Goal: Task Accomplishment & Management: Manage account settings

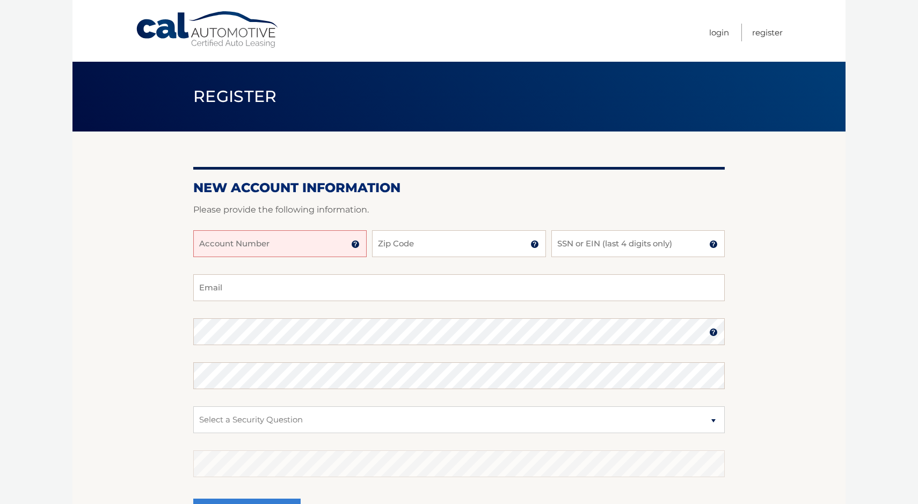
click at [277, 245] on input "Account Number" at bounding box center [279, 243] width 173 height 27
type input "44455988883"
type input "33624"
click at [572, 247] on input "SSN or EIN (last 4 digits only)" at bounding box center [637, 243] width 173 height 27
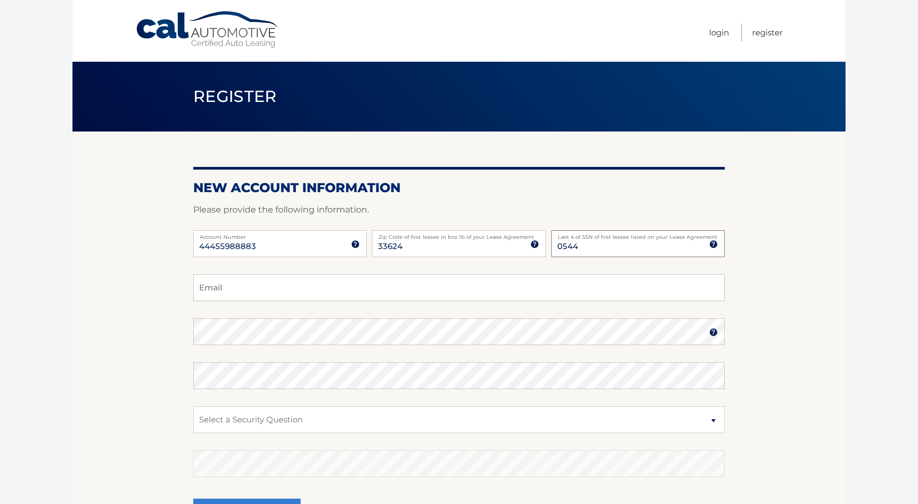
type input "0544"
type input "dominicfenno@gmail.com"
select select "2"
click at [169, 396] on section "New Account Information Please provide the following information. 44455988883 A…" at bounding box center [458, 340] width 773 height 419
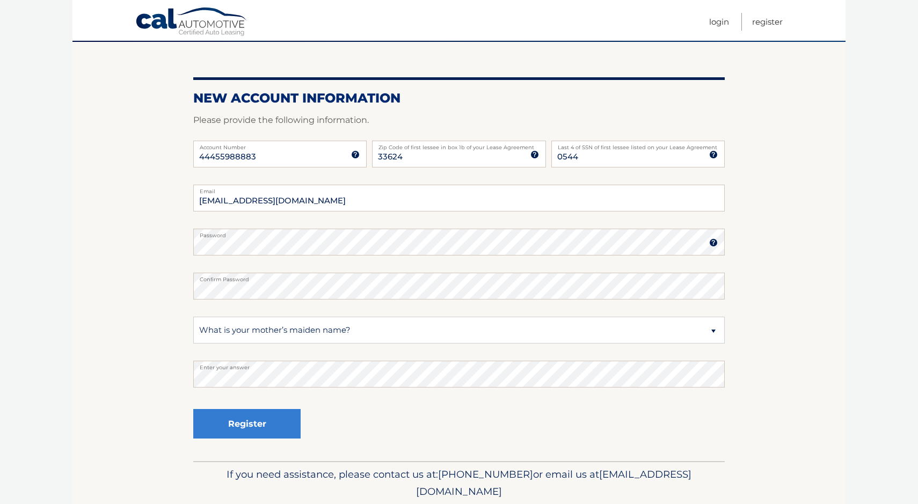
scroll to position [93, 0]
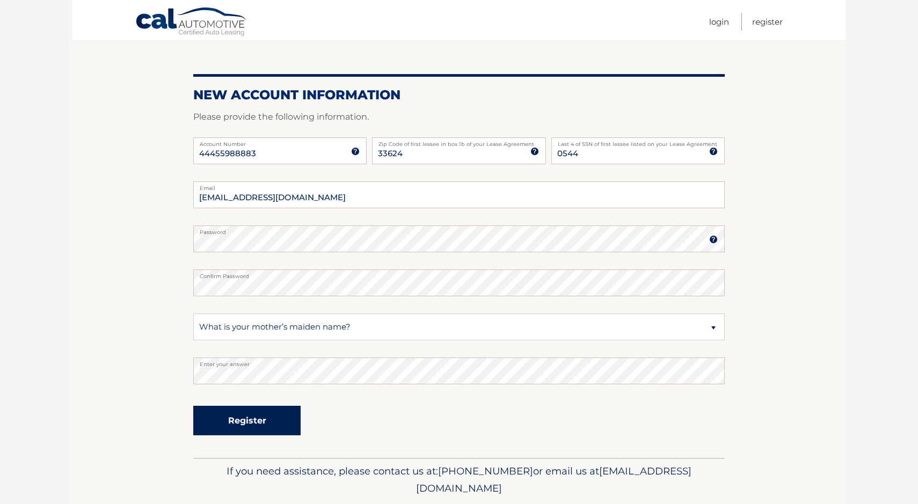
click at [249, 427] on button "Register" at bounding box center [246, 421] width 107 height 30
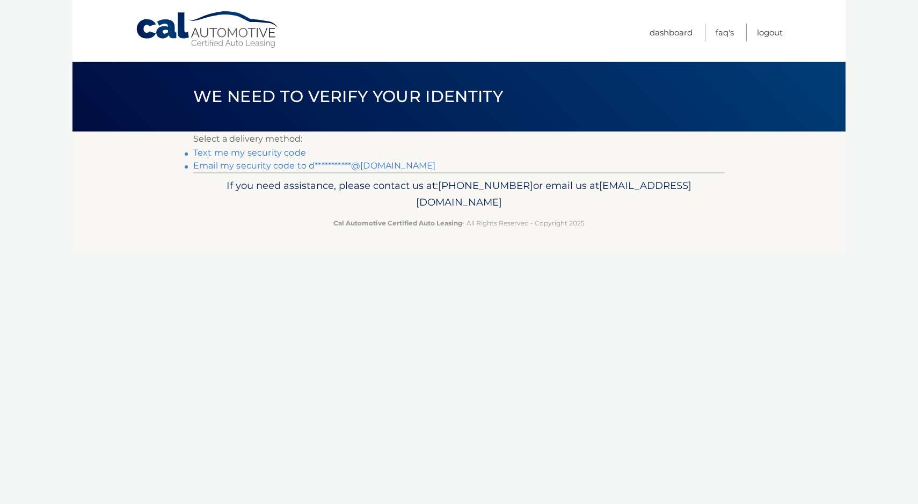
click at [283, 167] on link "**********" at bounding box center [314, 165] width 242 height 10
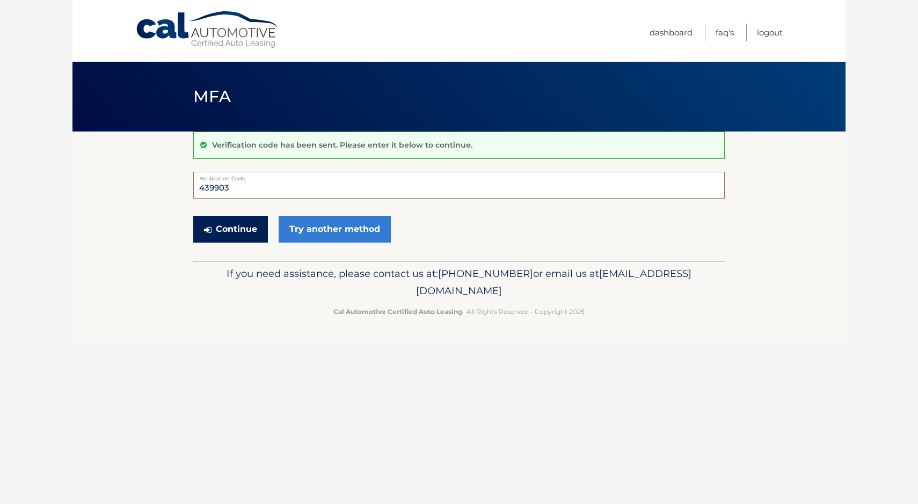
type input "439903"
click at [224, 226] on button "Continue" at bounding box center [230, 229] width 75 height 27
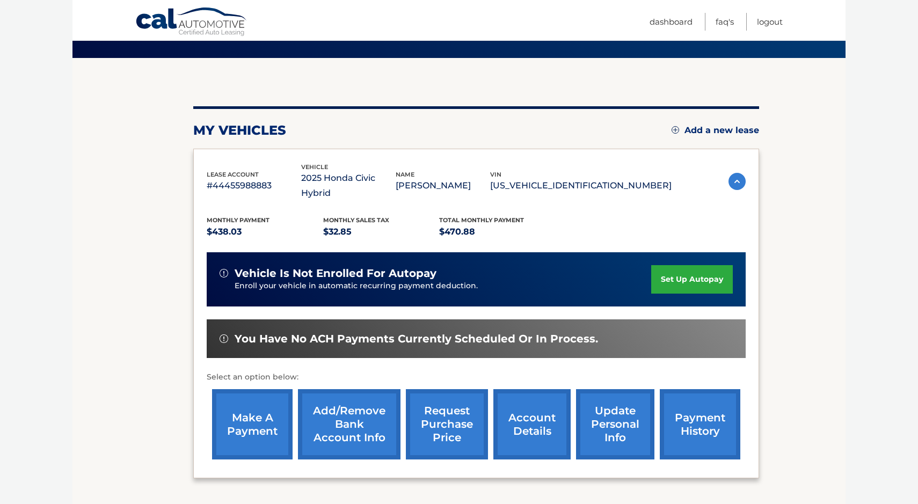
scroll to position [75, 0]
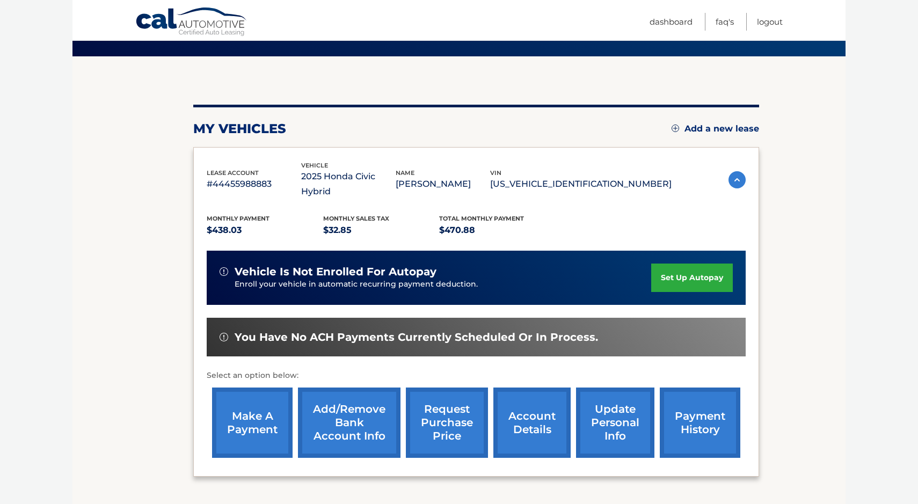
click at [691, 265] on link "set up autopay" at bounding box center [692, 278] width 82 height 28
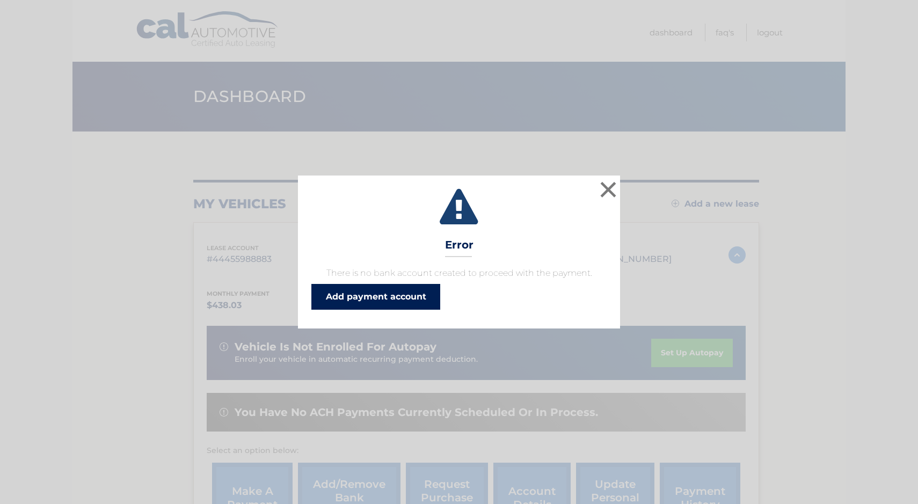
click at [410, 296] on link "Add payment account" at bounding box center [375, 297] width 129 height 26
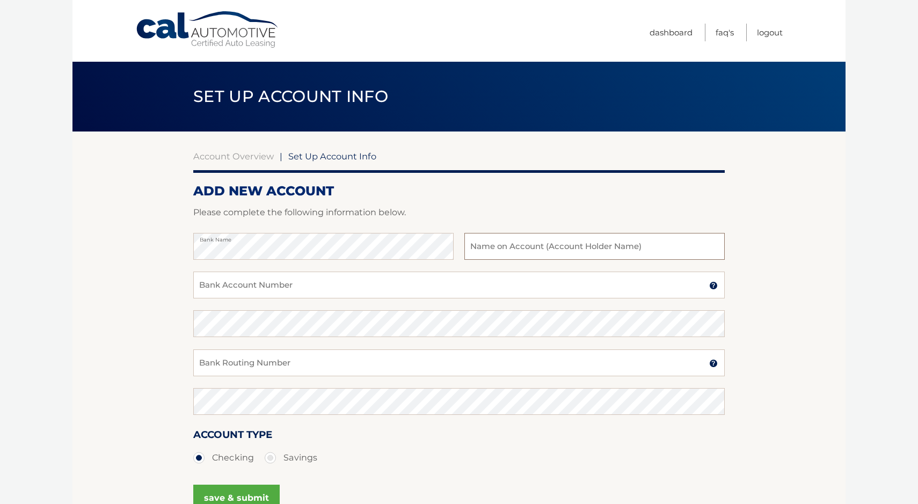
click at [544, 244] on input "text" at bounding box center [594, 246] width 260 height 27
type input "[PERSON_NAME]"
click at [279, 288] on input "Bank Account Number" at bounding box center [458, 285] width 531 height 27
type input "36126725417"
click at [255, 291] on input "36126725417" at bounding box center [458, 285] width 531 height 27
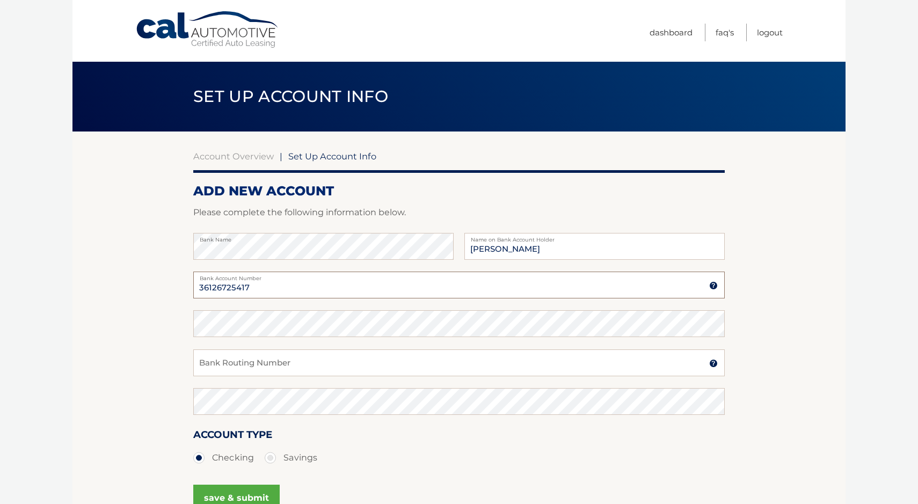
click at [255, 291] on input "36126725417" at bounding box center [458, 285] width 531 height 27
click at [182, 327] on section "Account Overview | Set Up Account Info ADD NEW ACCOUNT Please complete the foll…" at bounding box center [458, 336] width 773 height 410
click at [243, 365] on input "Bank Routing Number" at bounding box center [458, 362] width 531 height 27
drag, startPoint x: 247, startPoint y: 366, endPoint x: 163, endPoint y: 364, distance: 84.8
click at [163, 364] on section "Account Overview | Set Up Account Info ADD NEW ACCOUNT Please complete the foll…" at bounding box center [458, 336] width 773 height 410
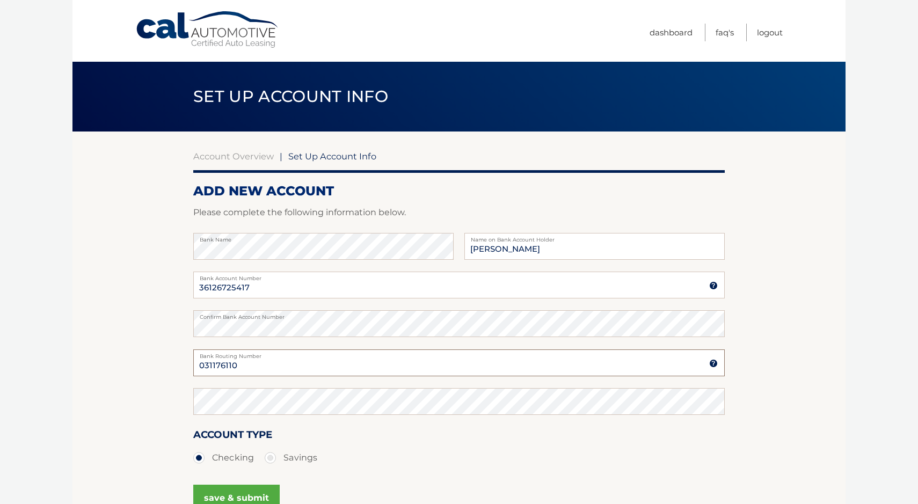
type input "031176110"
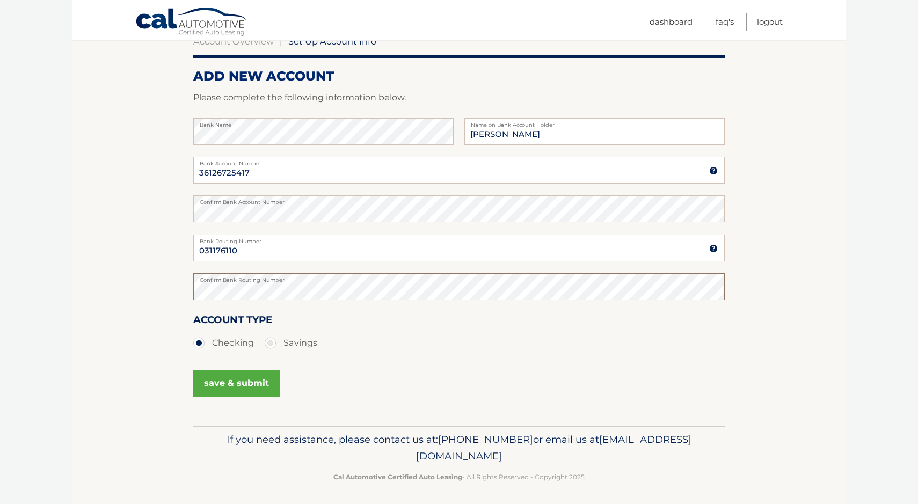
scroll to position [115, 0]
click at [225, 379] on button "save & submit" at bounding box center [236, 382] width 86 height 27
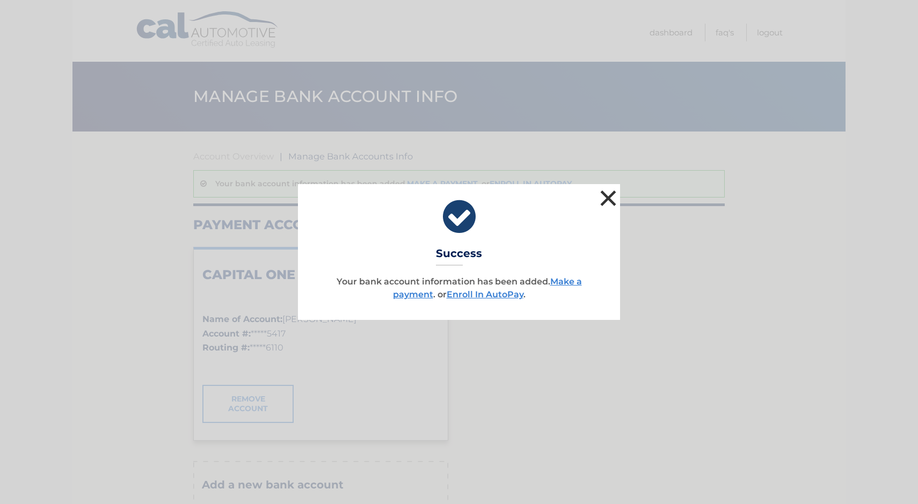
click at [604, 194] on button "×" at bounding box center [607, 197] width 21 height 21
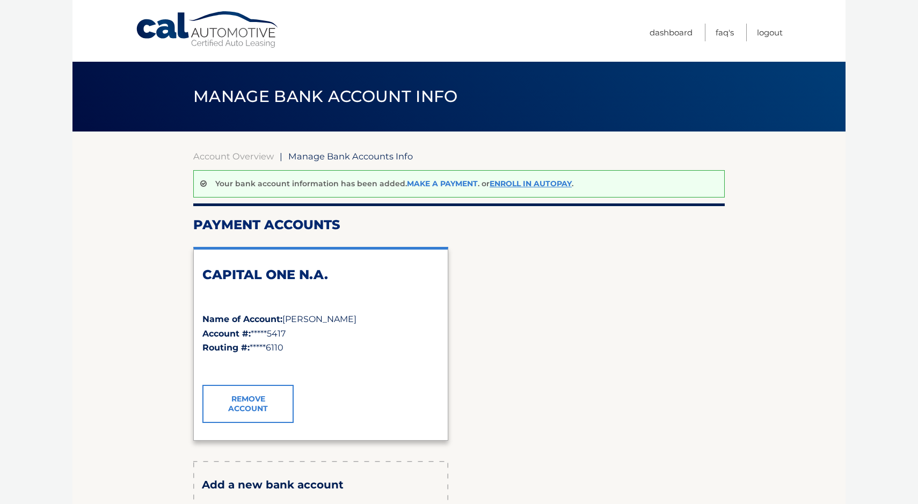
click at [445, 187] on link "Make a payment" at bounding box center [442, 184] width 71 height 10
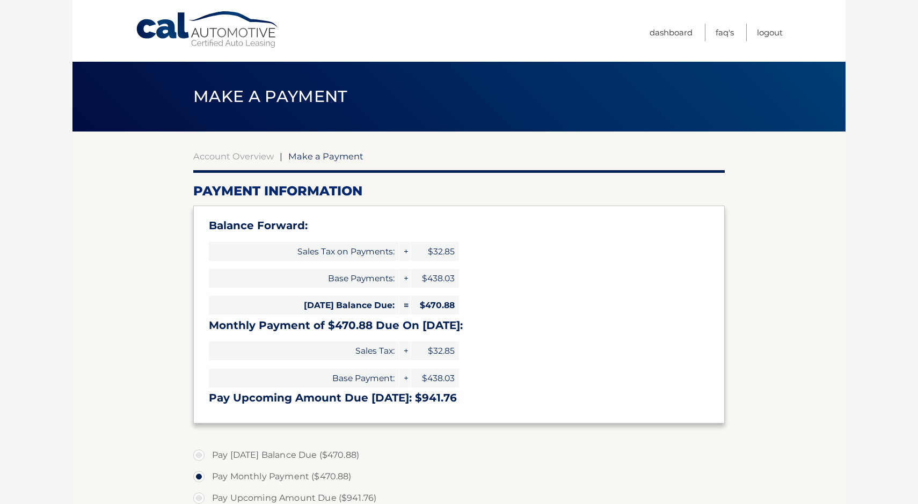
select select "ZTNhZTY1NmYtMzc1Yi00MjYxLWFhOTgtMDU0MWFhZTQwMDI5"
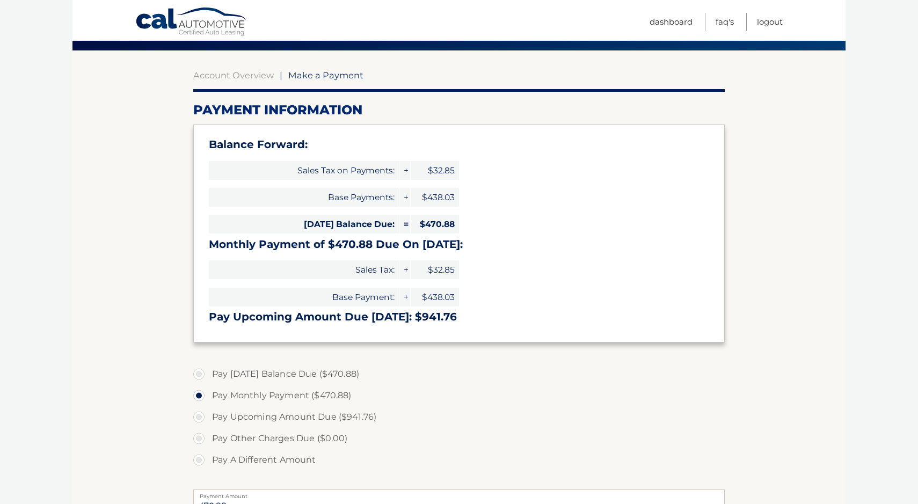
scroll to position [82, 0]
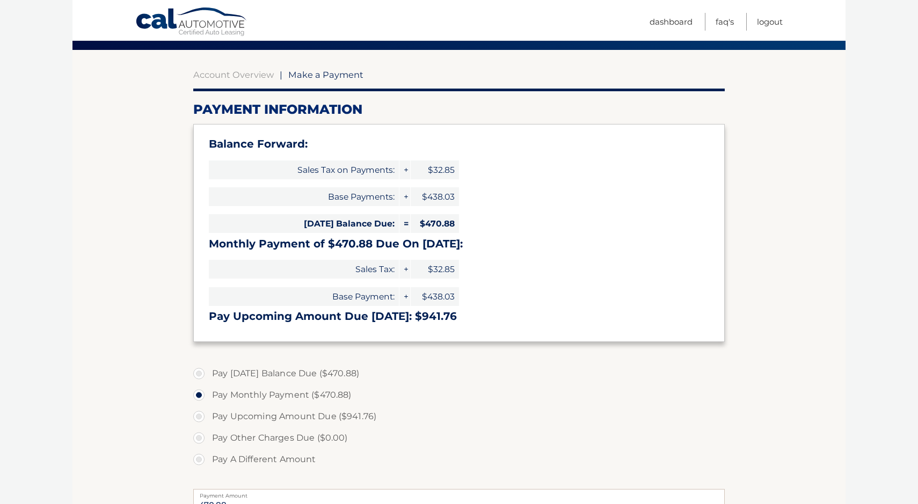
click at [201, 368] on label "Pay [DATE] Balance Due ($470.88)" at bounding box center [458, 373] width 531 height 21
click at [201, 368] on input "Pay Today's Balance Due ($470.88)" at bounding box center [203, 371] width 11 height 17
radio input "true"
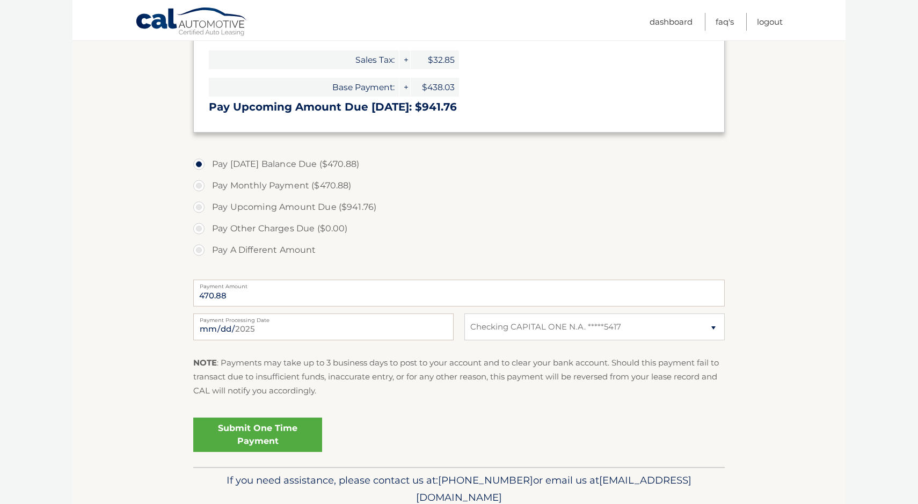
scroll to position [292, 0]
click at [257, 432] on link "Submit One Time Payment" at bounding box center [257, 433] width 129 height 34
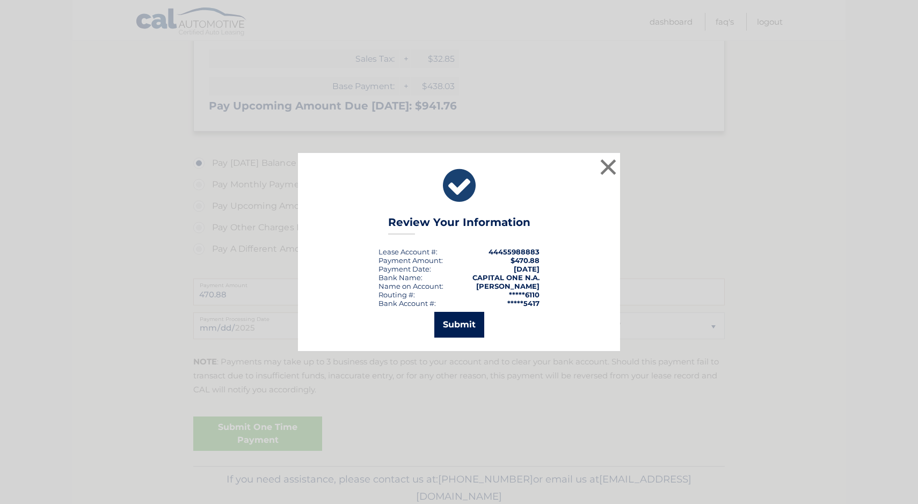
click at [462, 323] on button "Submit" at bounding box center [459, 325] width 50 height 26
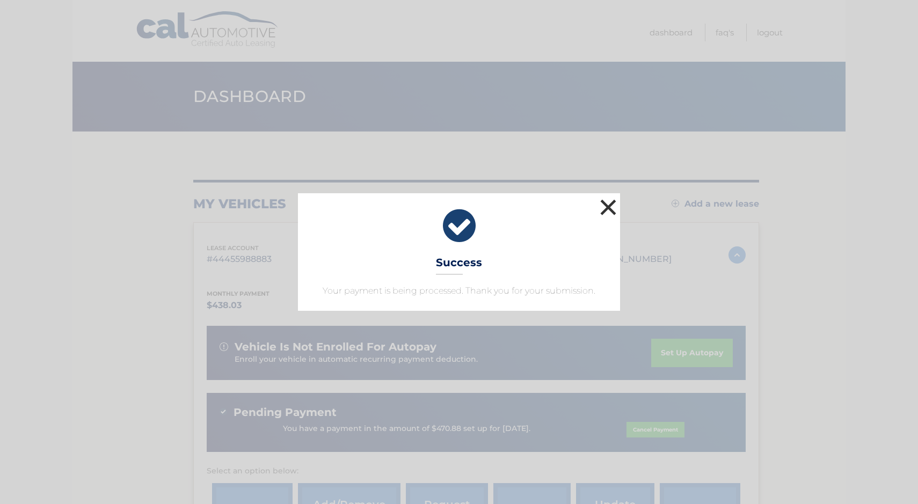
click at [608, 206] on button "×" at bounding box center [607, 206] width 21 height 21
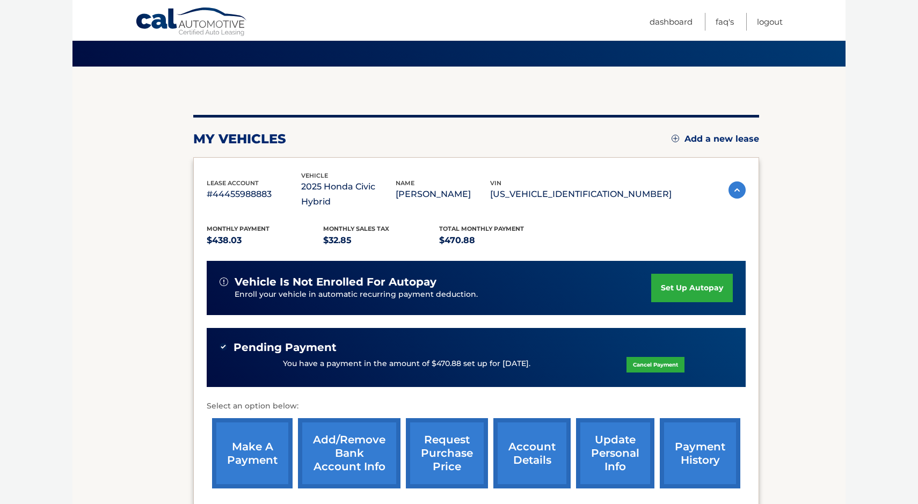
scroll to position [65, 0]
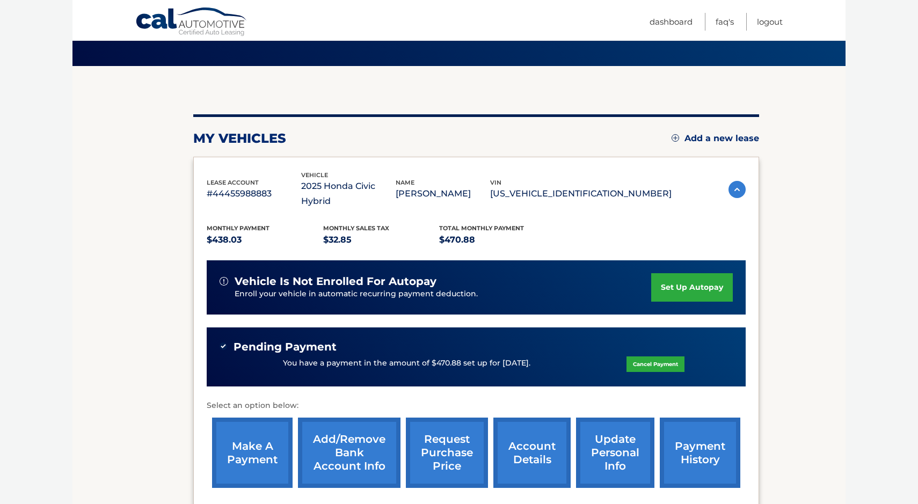
click at [676, 273] on link "set up autopay" at bounding box center [692, 287] width 82 height 28
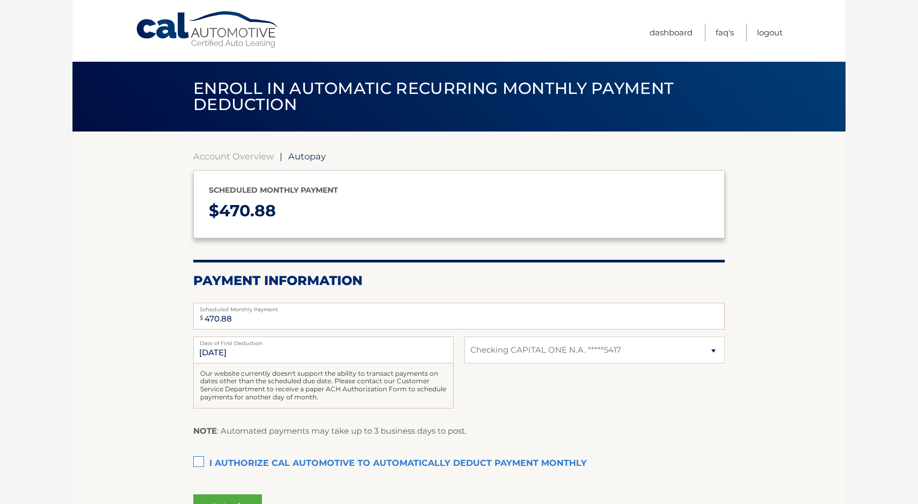
select select "ZTNhZTY1NmYtMzc1Yi00MjYxLWFhOTgtMDU0MWFhZTQwMDI5"
click at [216, 352] on input "10/17/2025" at bounding box center [323, 350] width 260 height 27
click at [286, 348] on input "10/17/2025" at bounding box center [323, 350] width 260 height 27
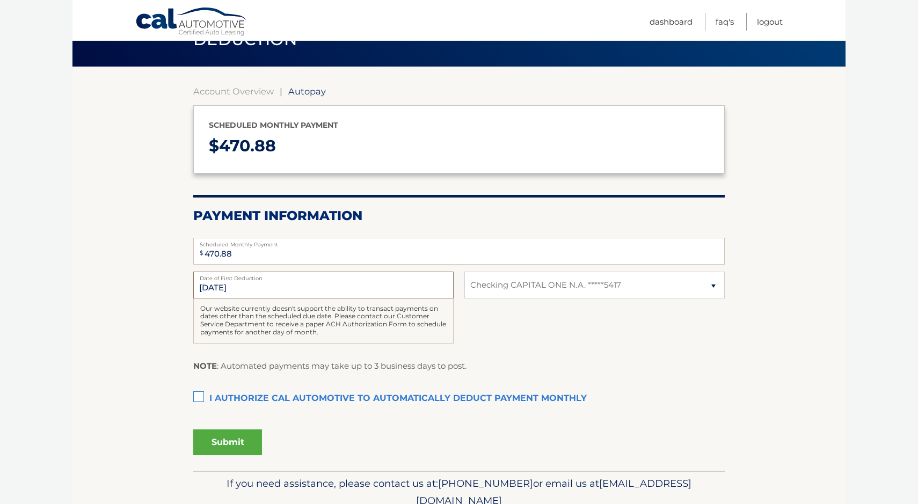
scroll to position [63, 0]
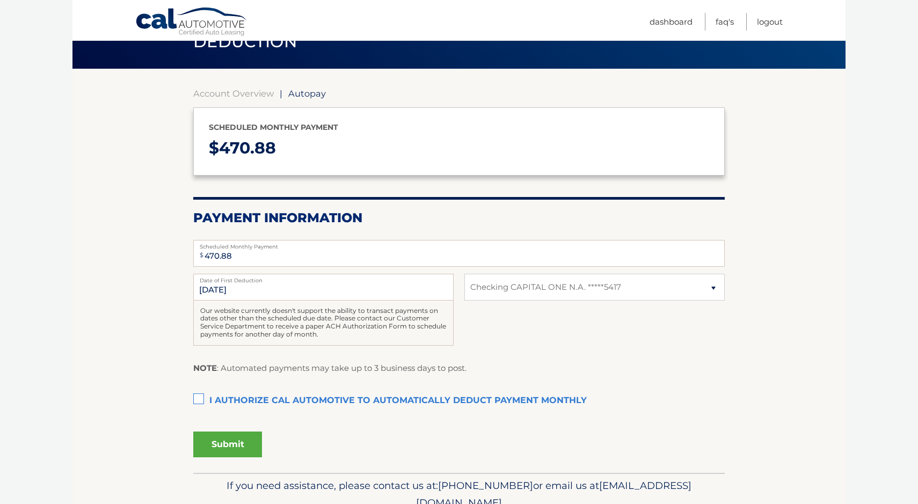
click at [196, 397] on label "I authorize cal automotive to automatically deduct payment monthly This checkbo…" at bounding box center [458, 400] width 531 height 21
click at [0, 0] on input "I authorize cal automotive to automatically deduct payment monthly This checkbo…" at bounding box center [0, 0] width 0 height 0
click at [230, 440] on button "Submit" at bounding box center [227, 445] width 69 height 26
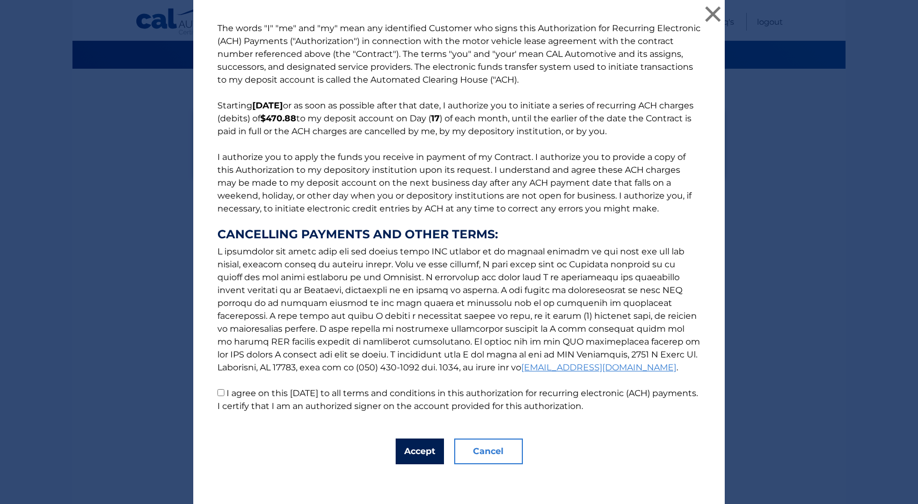
click at [420, 449] on button "Accept" at bounding box center [420, 452] width 48 height 26
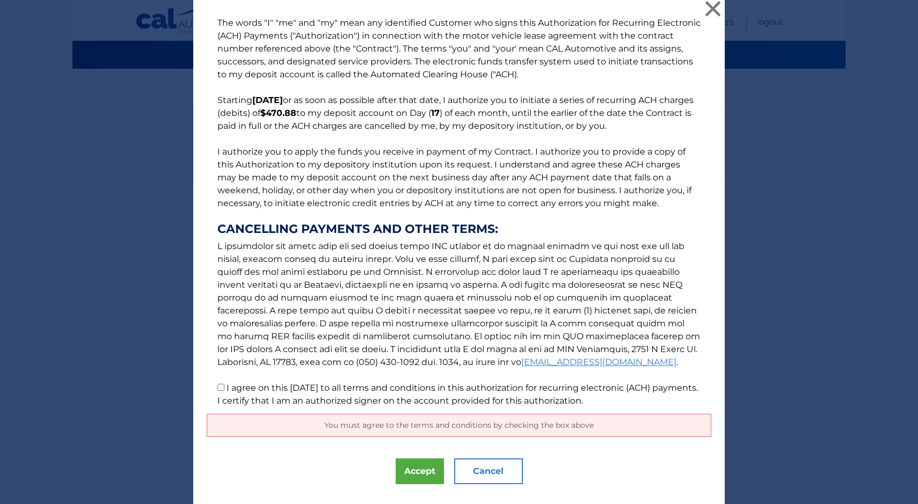
click at [222, 387] on input "I agree on this 09/17/2025 to all terms and conditions in this authorization fo…" at bounding box center [220, 387] width 7 height 7
checkbox input "true"
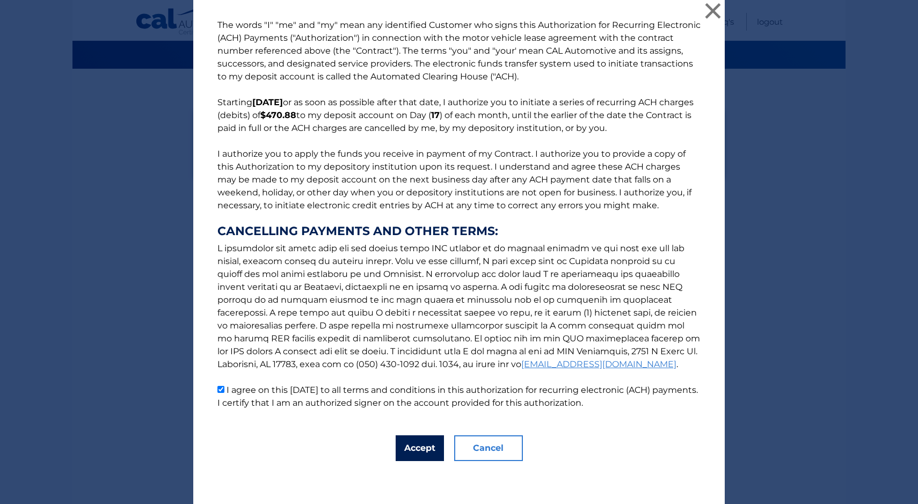
click at [417, 446] on button "Accept" at bounding box center [420, 448] width 48 height 26
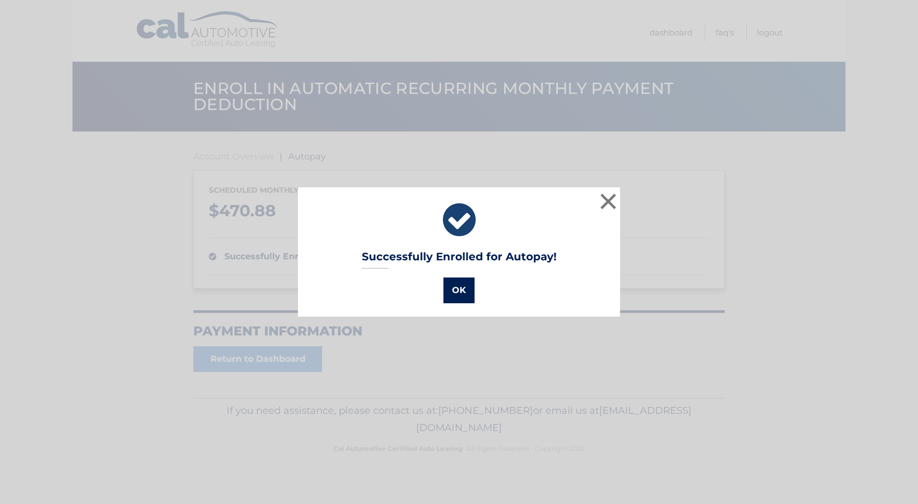
click at [459, 285] on button "OK" at bounding box center [458, 290] width 31 height 26
